Goal: Information Seeking & Learning: Learn about a topic

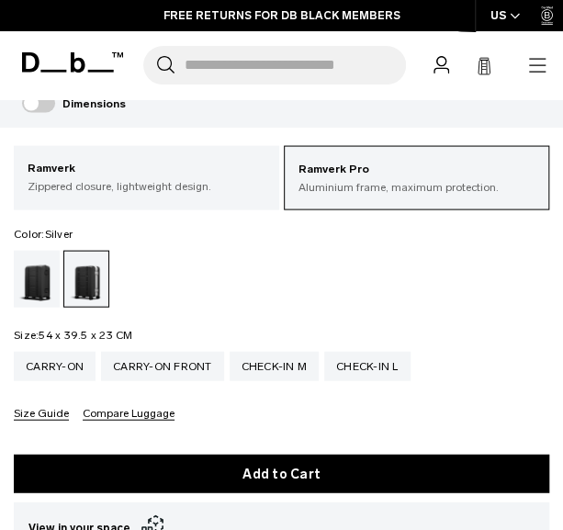
scroll to position [806, 0]
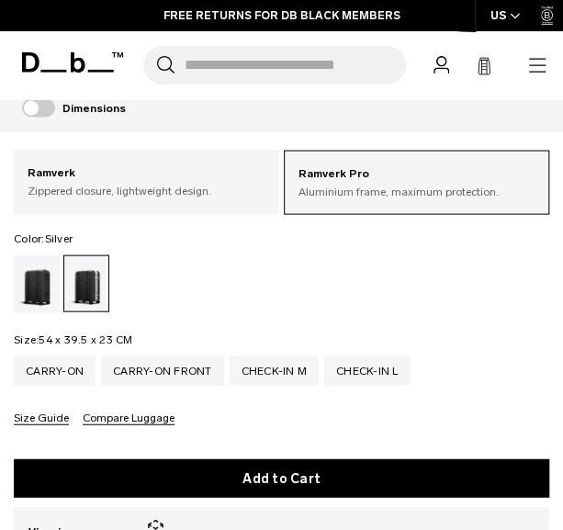
click at [197, 187] on p "Zippered closure, lightweight design." at bounding box center [147, 190] width 238 height 17
